Goal: Transaction & Acquisition: Download file/media

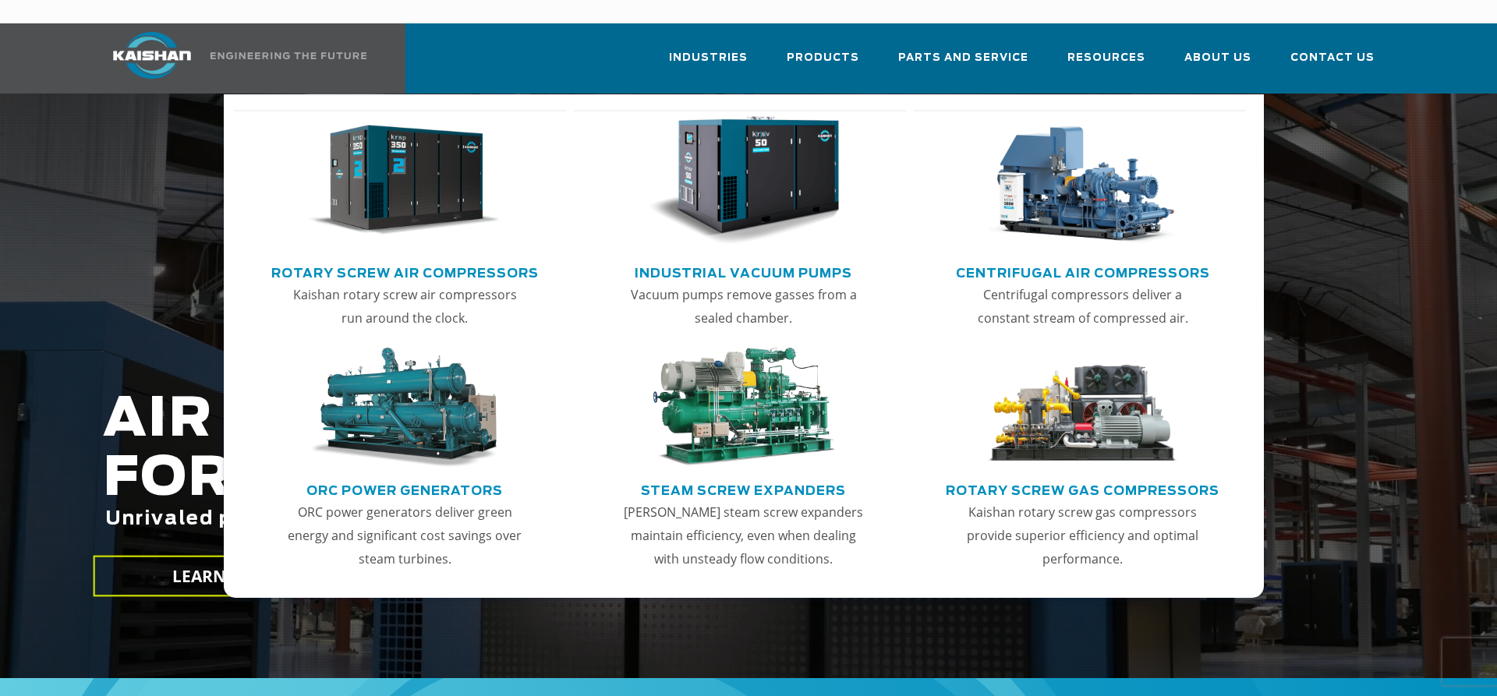
click at [445, 260] on link "Rotary Screw Air Compressors" at bounding box center [404, 271] width 267 height 23
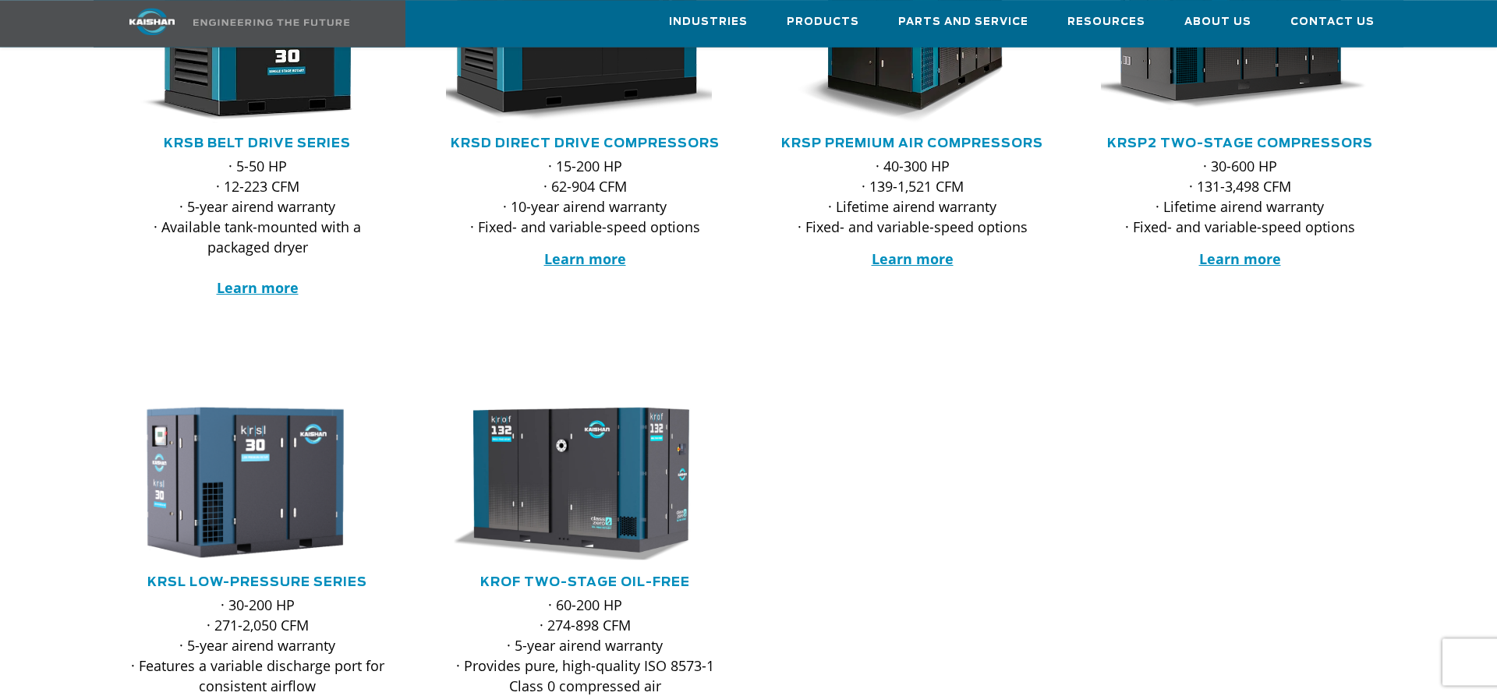
scroll to position [448, 0]
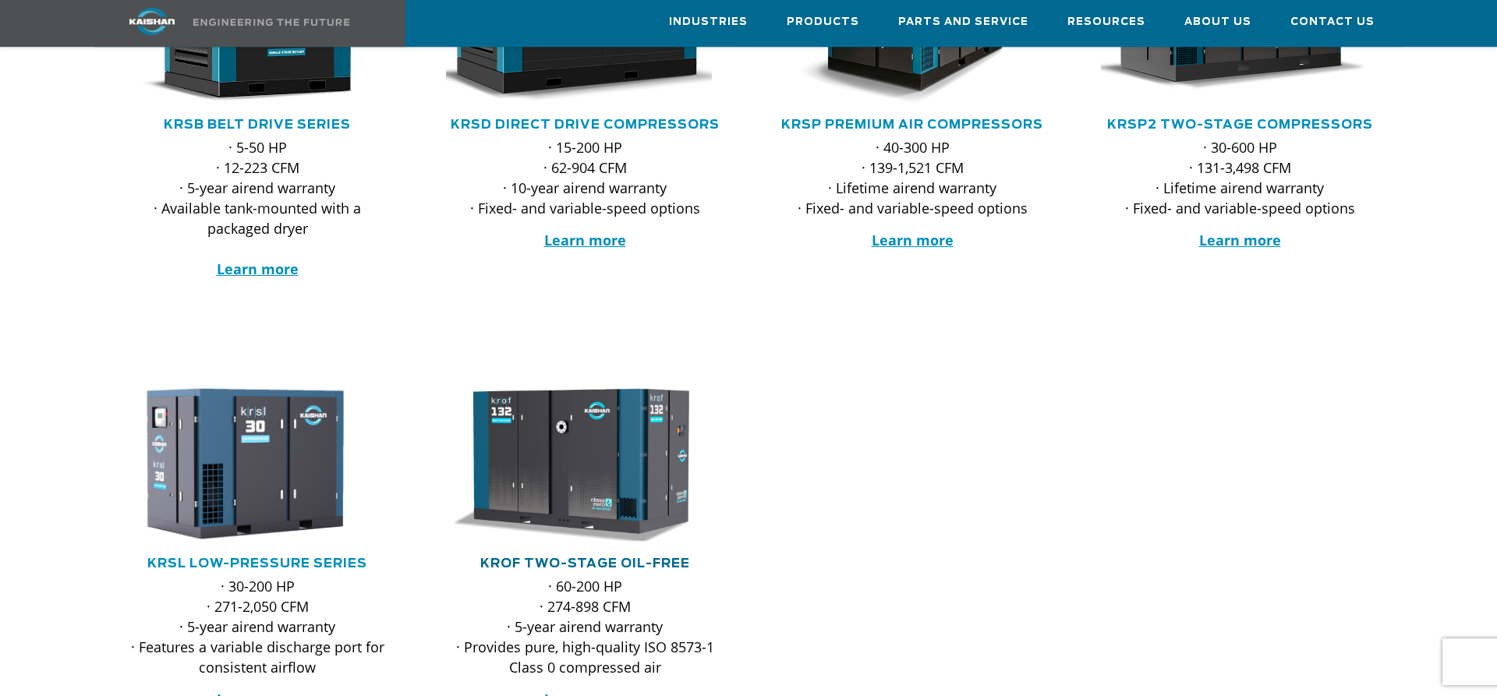
click at [625, 557] on link "KROF TWO-STAGE OIL-FREE" at bounding box center [585, 563] width 210 height 12
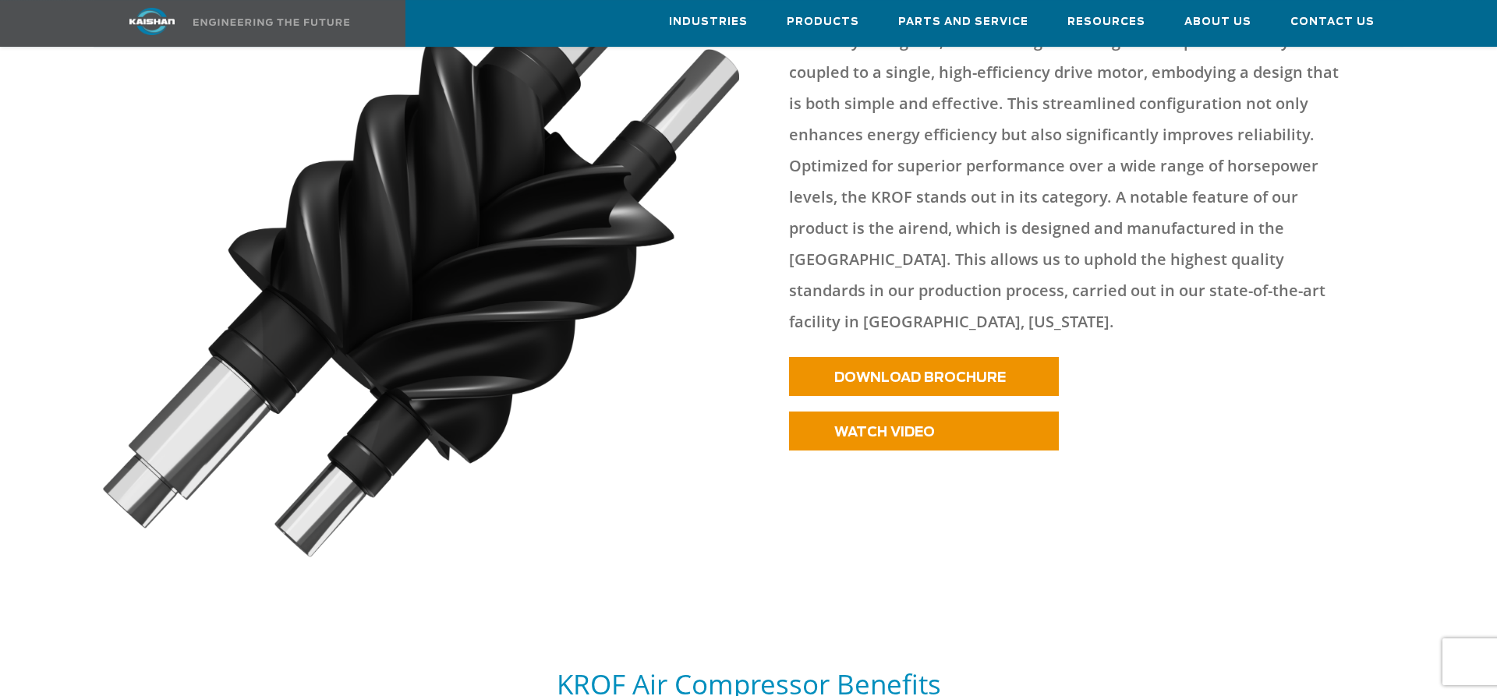
scroll to position [910, 0]
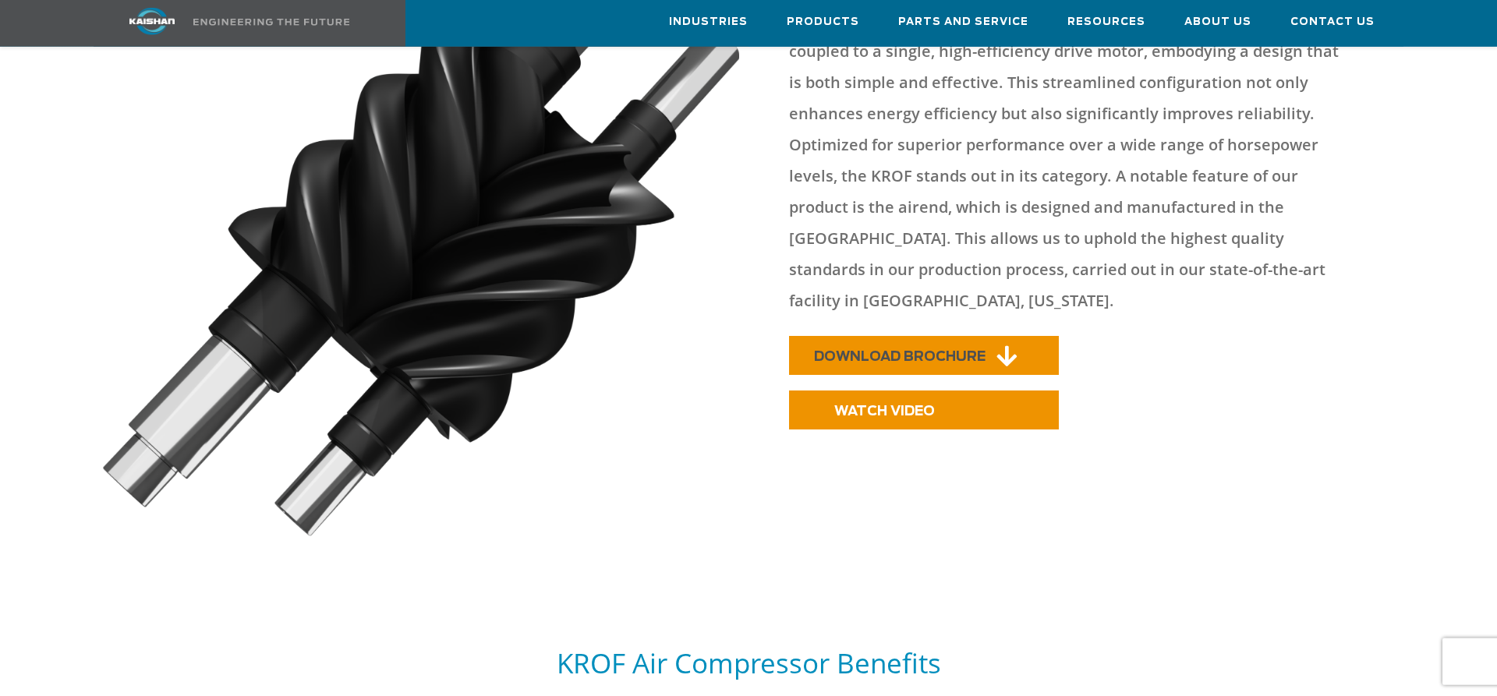
click at [939, 350] on span "DOWNLOAD BROCHURE" at bounding box center [900, 356] width 172 height 13
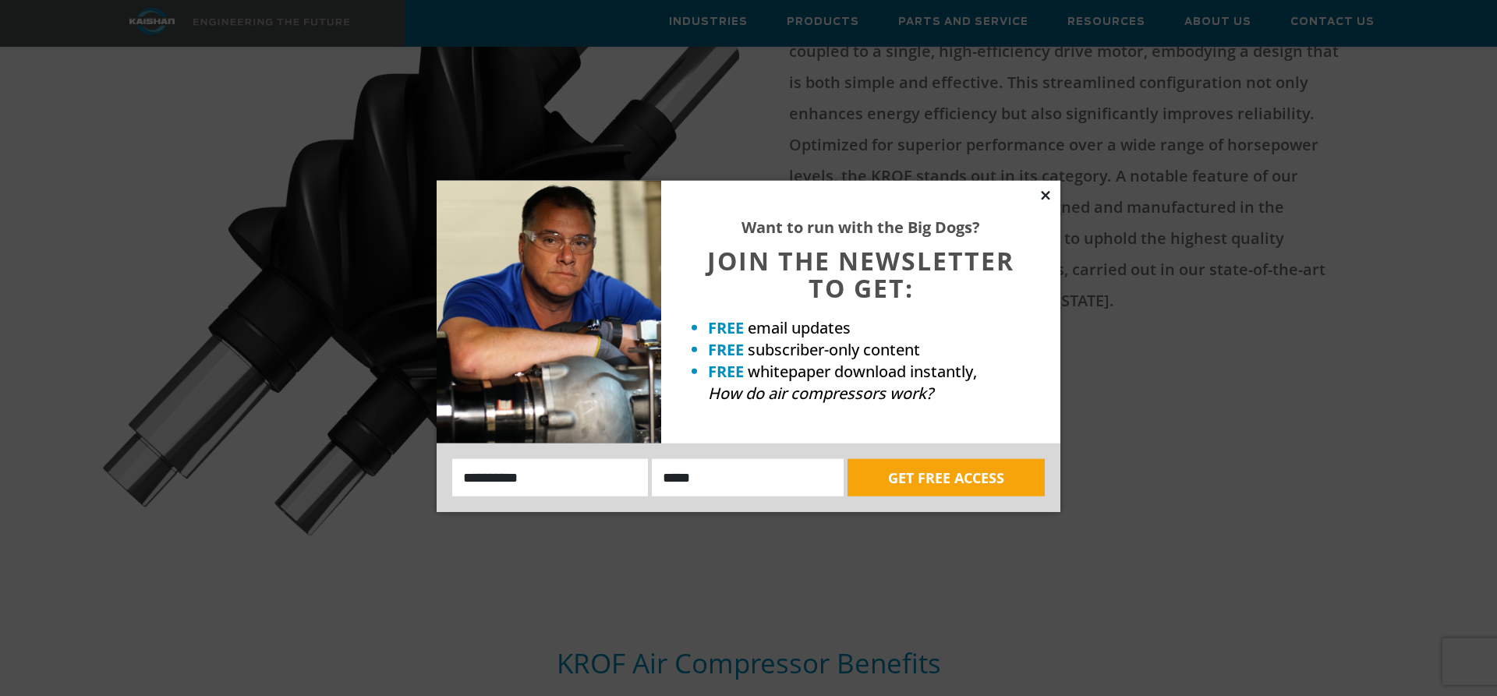
click at [1048, 195] on icon at bounding box center [1046, 196] width 14 height 14
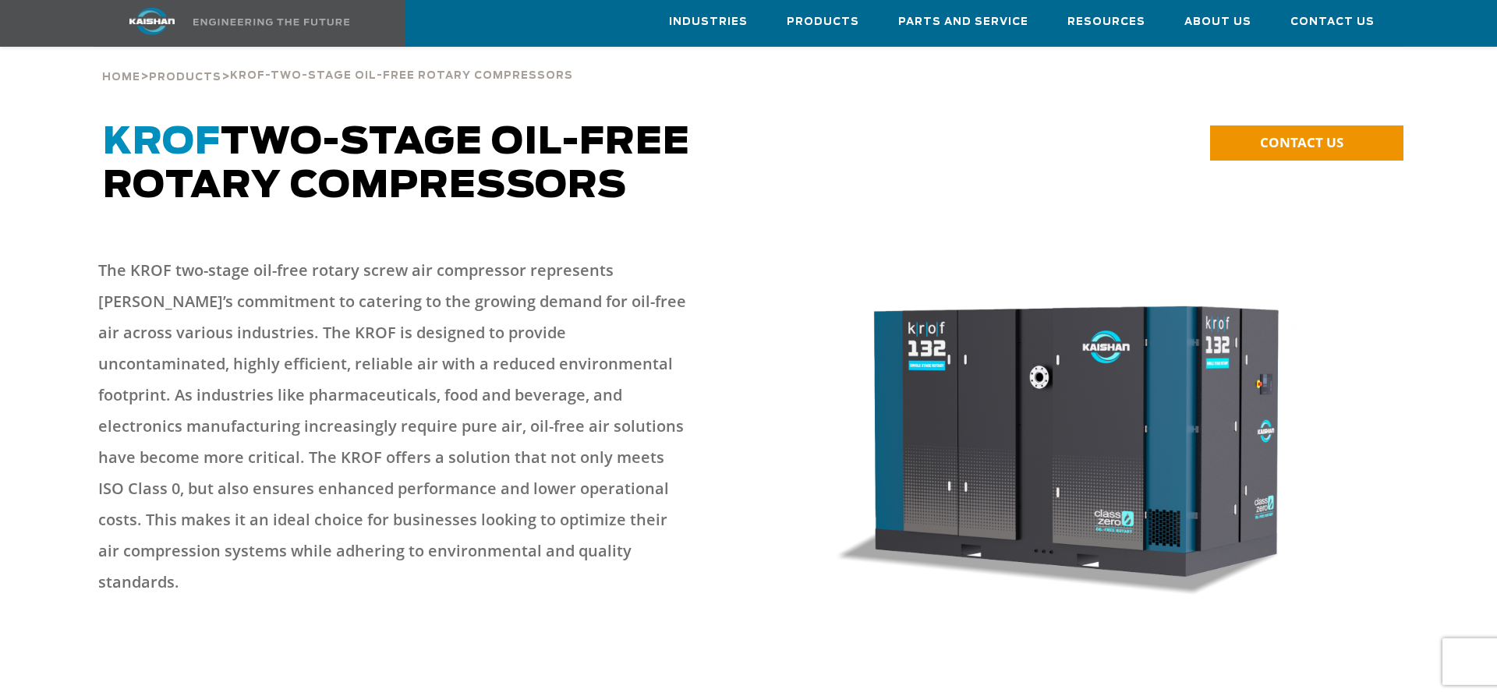
scroll to position [115, 0]
